Goal: Information Seeking & Learning: Learn about a topic

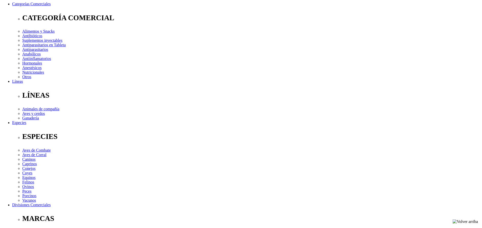
scroll to position [152, 0]
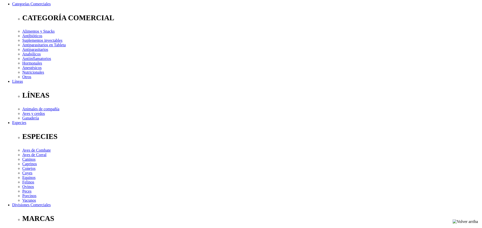
scroll to position [0, 0]
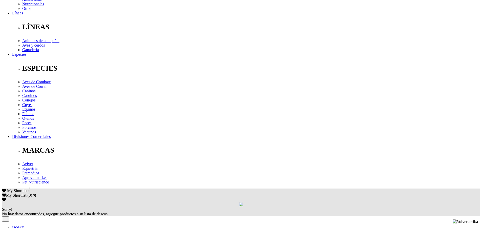
scroll to position [202, 0]
